Goal: Transaction & Acquisition: Purchase product/service

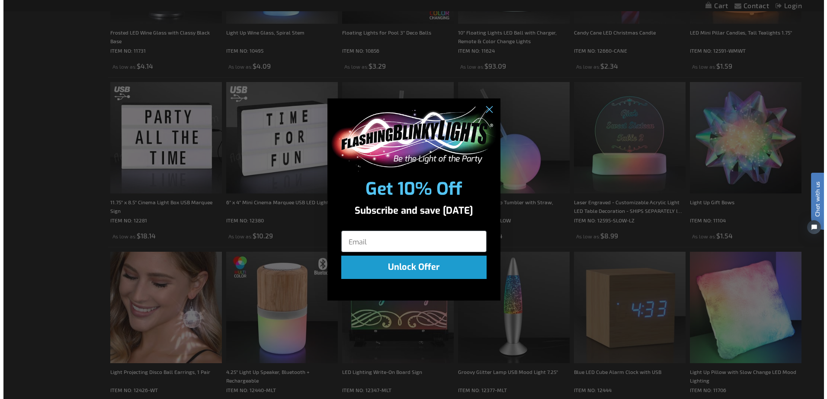
scroll to position [563, 0]
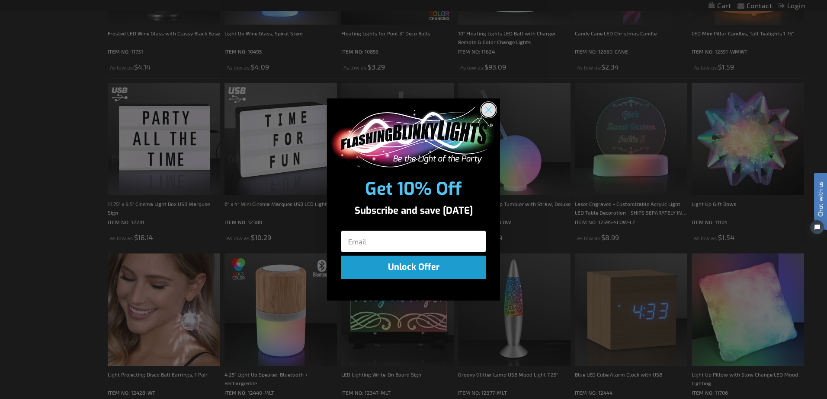
click at [492, 109] on circle "Close dialog" at bounding box center [488, 109] width 14 height 14
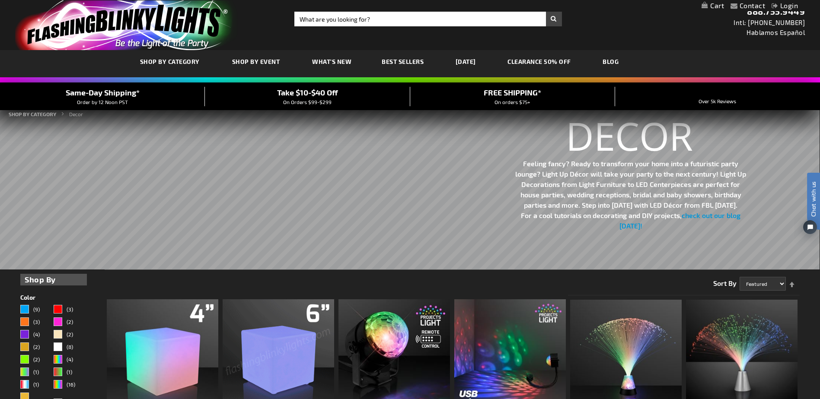
scroll to position [0, 0]
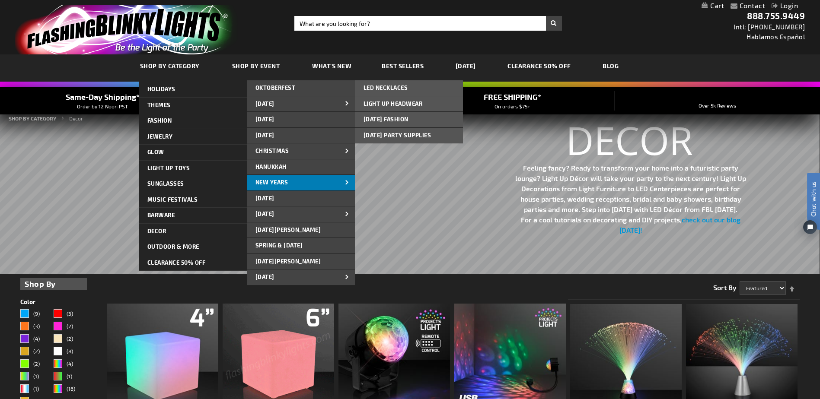
click at [288, 183] on span "New Years" at bounding box center [271, 182] width 33 height 7
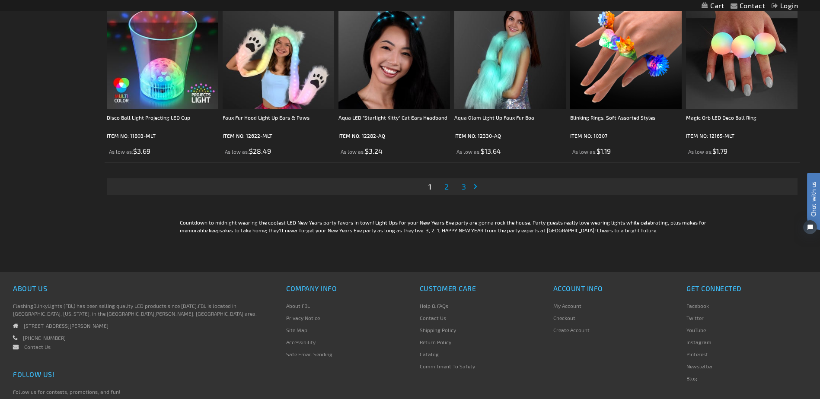
scroll to position [1824, 0]
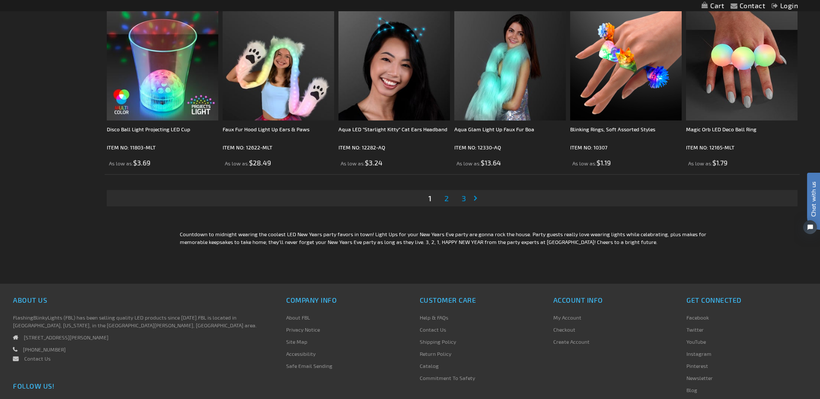
click at [448, 198] on span "2" at bounding box center [446, 199] width 4 height 10
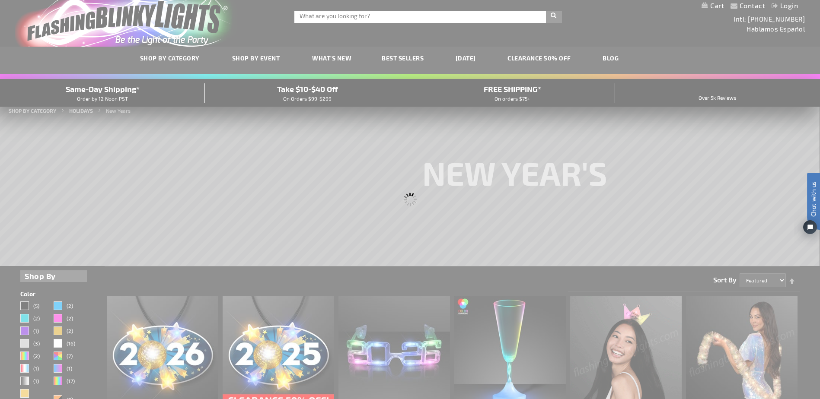
scroll to position [0, 0]
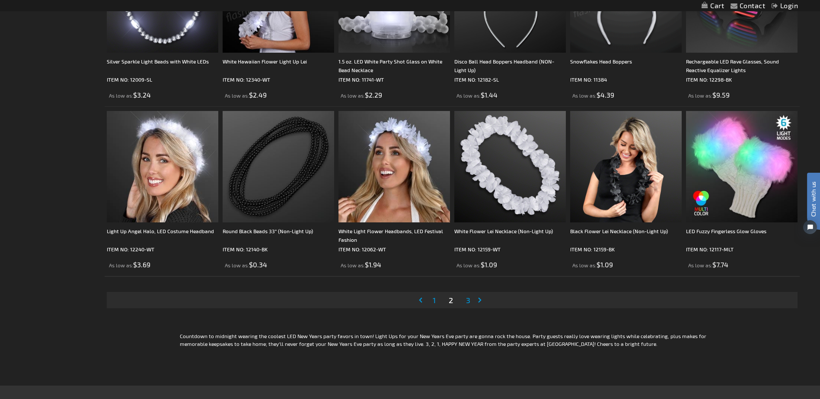
scroll to position [1729, 0]
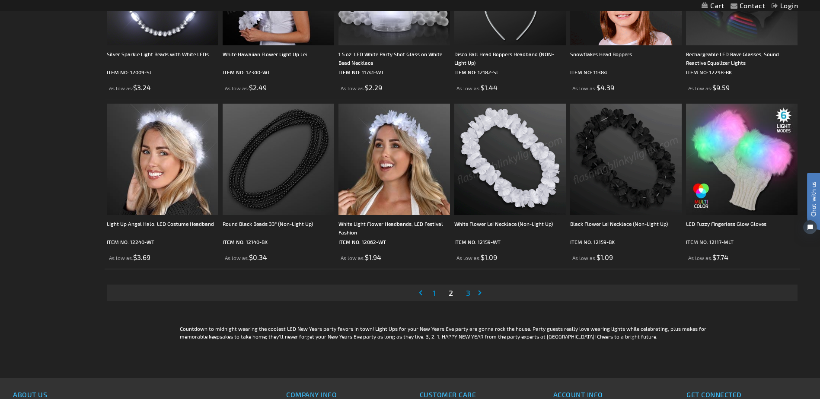
click at [468, 294] on span "3" at bounding box center [468, 293] width 4 height 10
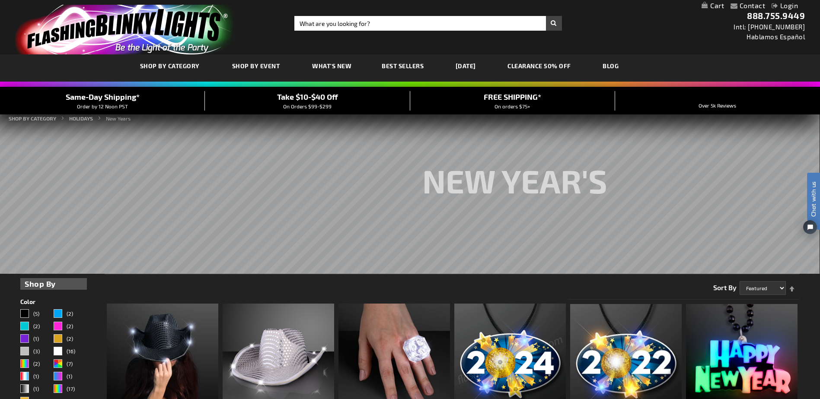
click at [389, 66] on span "Best Sellers" at bounding box center [403, 65] width 42 height 7
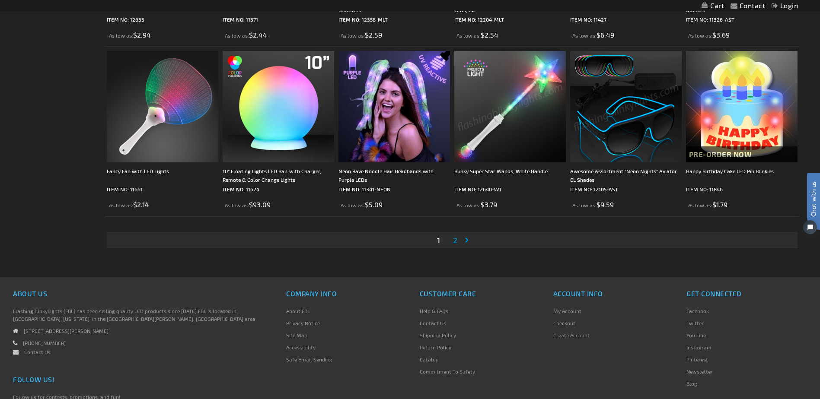
scroll to position [1816, 0]
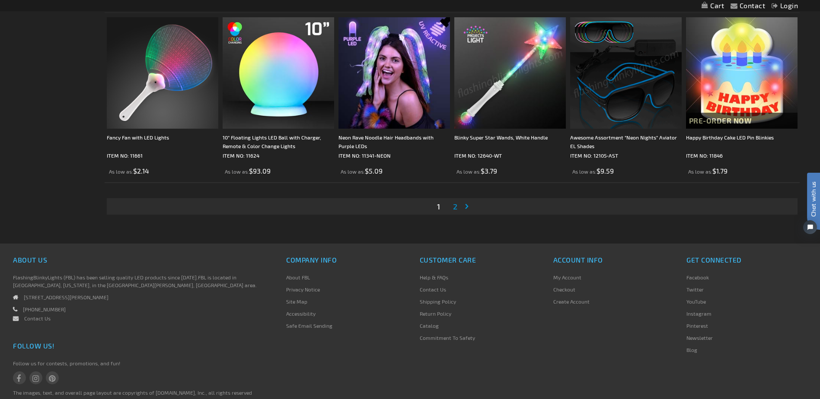
click at [454, 209] on span "2" at bounding box center [455, 207] width 4 height 10
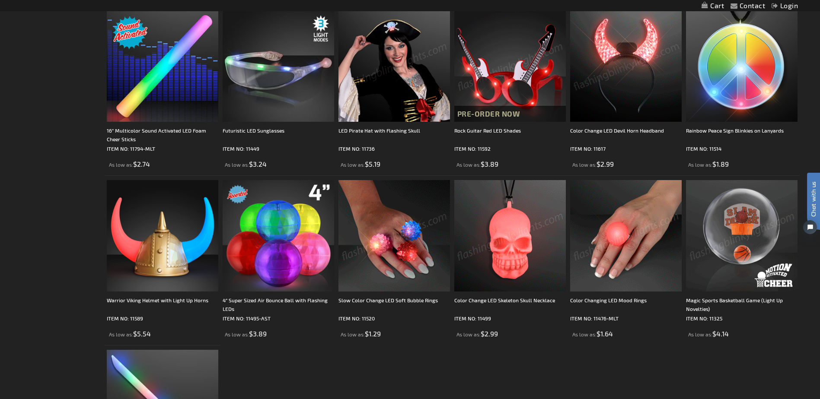
scroll to position [1278, 0]
